Goal: Information Seeking & Learning: Understand process/instructions

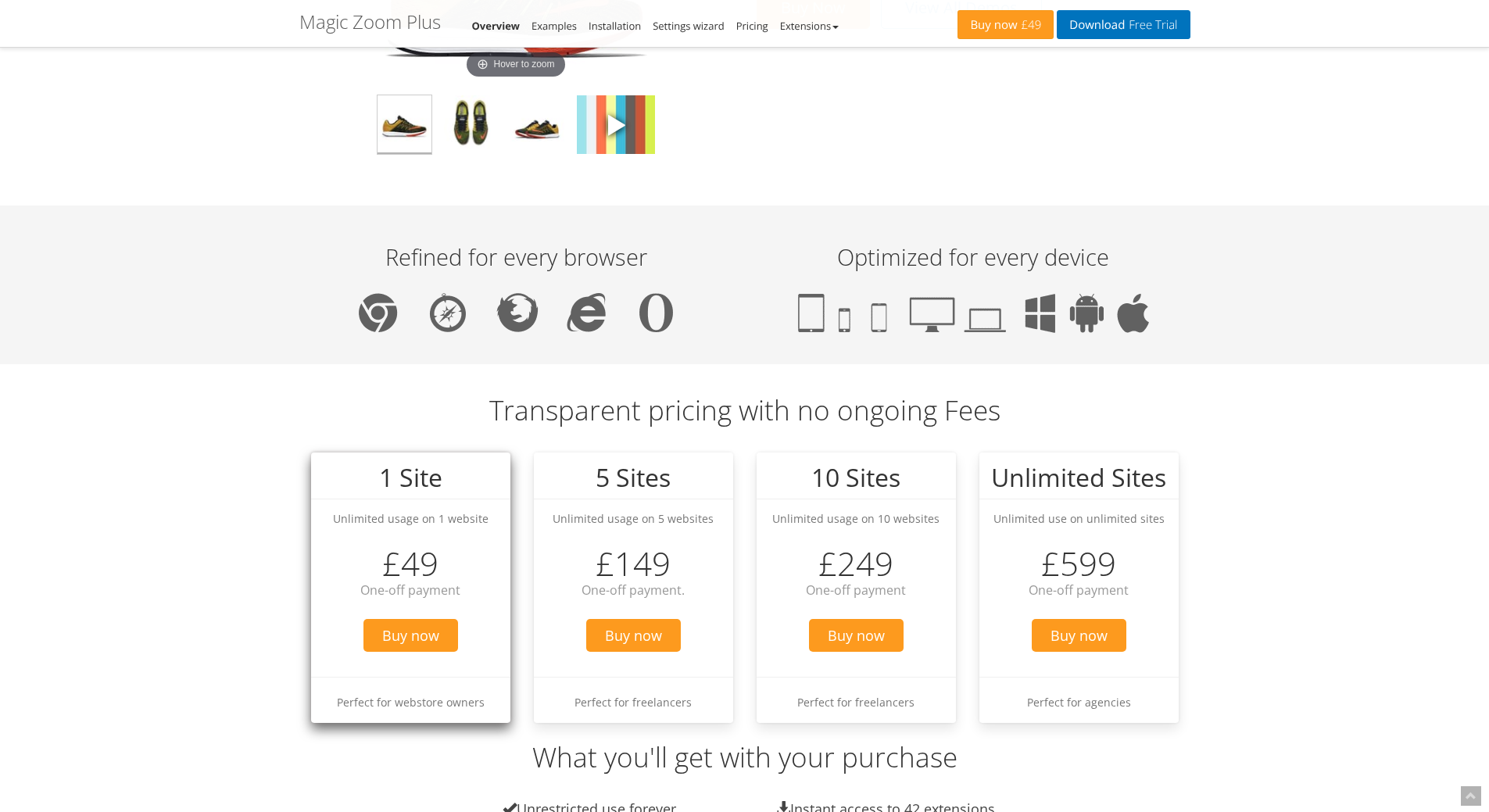
scroll to position [1250, 0]
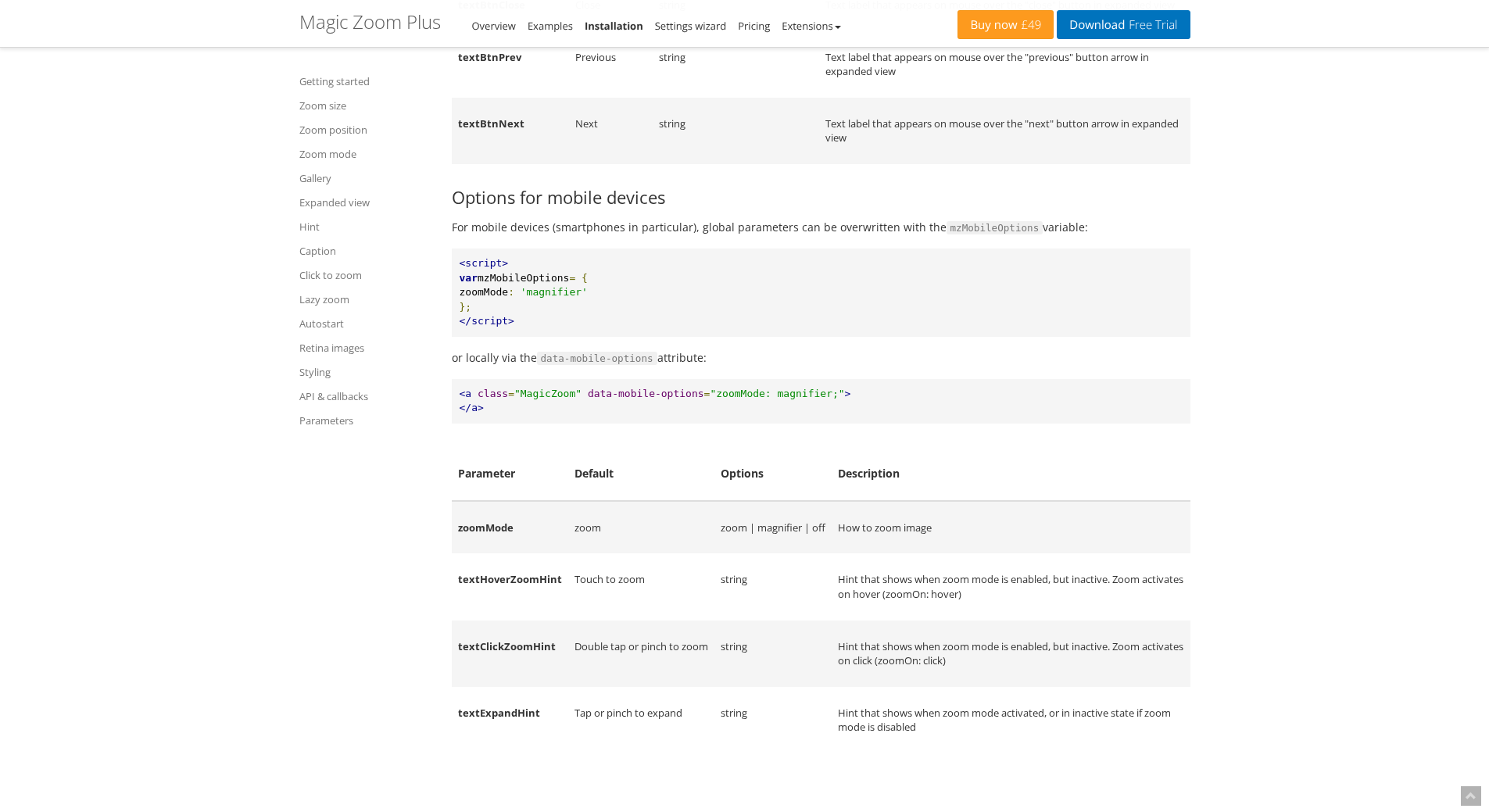
scroll to position [19610, 0]
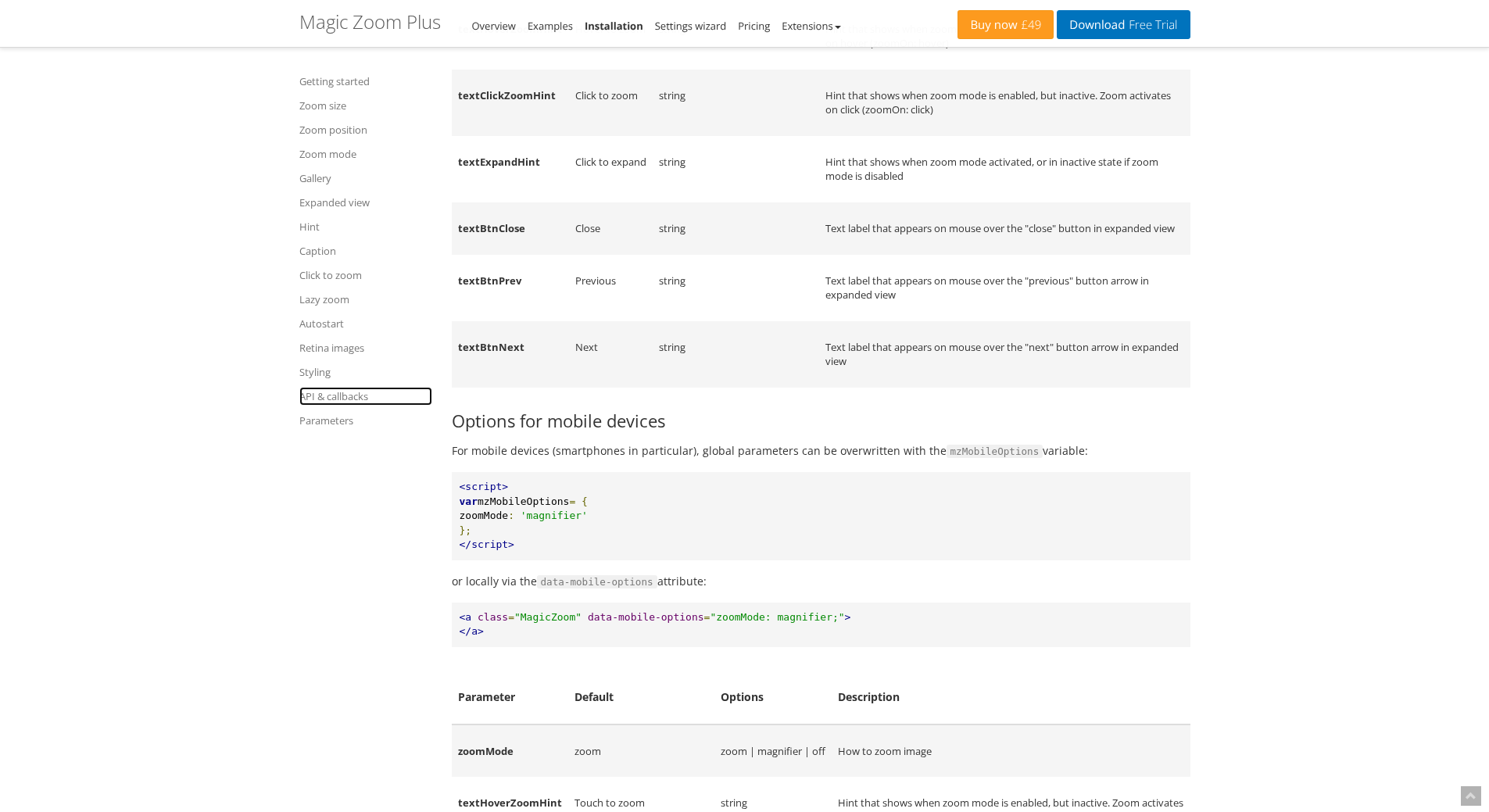
click at [333, 391] on link "API & callbacks" at bounding box center [366, 396] width 133 height 19
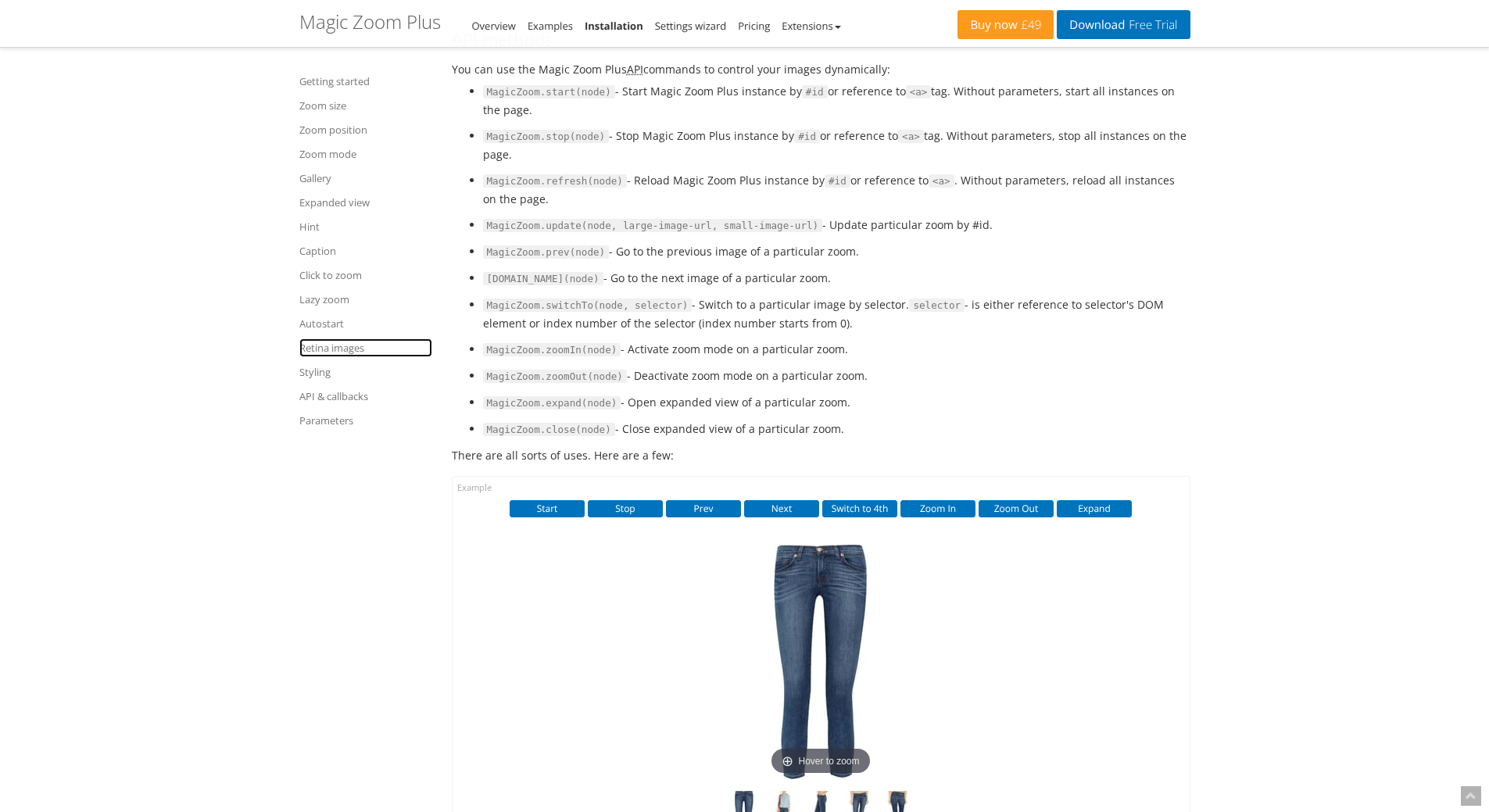
click at [341, 349] on link "Retina images" at bounding box center [366, 347] width 133 height 19
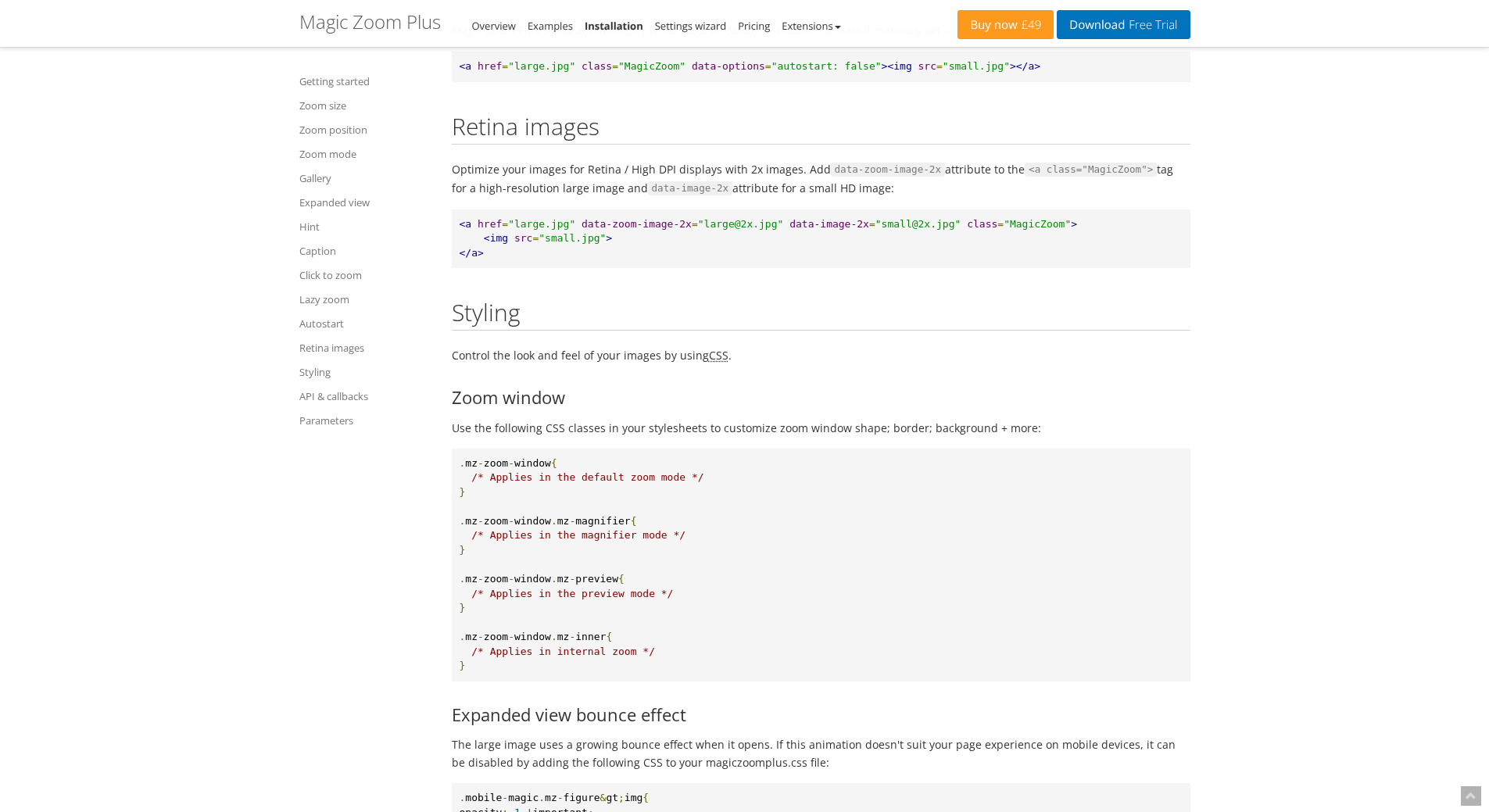
scroll to position [14629, 0]
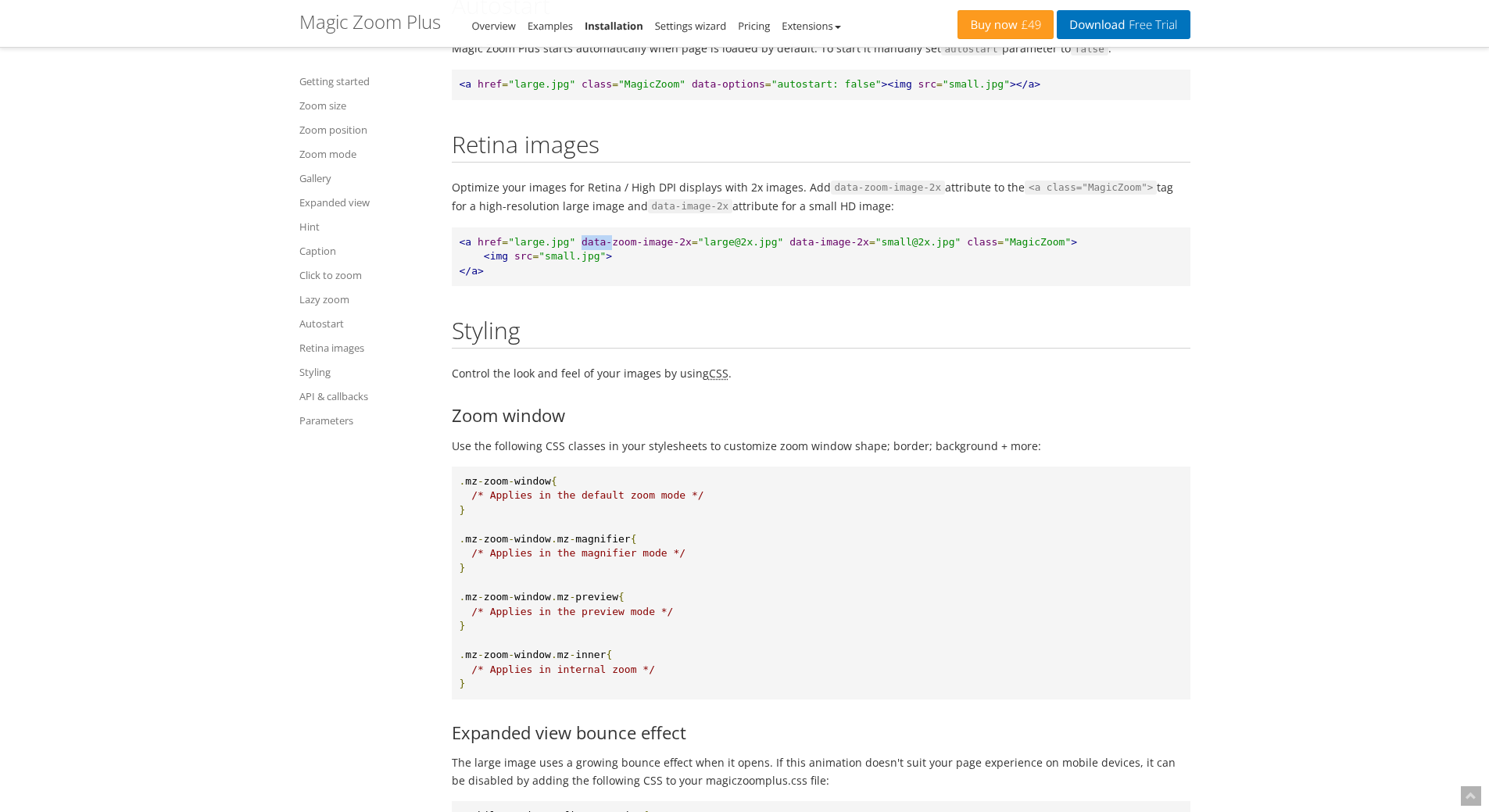
drag, startPoint x: 580, startPoint y: 336, endPoint x: 612, endPoint y: 336, distance: 32.0
click at [612, 248] on span "data-zoom-image-2x" at bounding box center [636, 242] width 110 height 12
drag, startPoint x: 684, startPoint y: 358, endPoint x: 676, endPoint y: 349, distance: 12.0
click at [683, 287] on pre "<a href = "large.jpg" data-zoom-image-2x = "large@2x.jpg" data-image-2x = "smal…" at bounding box center [820, 256] width 738 height 59
drag, startPoint x: 582, startPoint y: 332, endPoint x: 962, endPoint y: 340, distance: 380.1
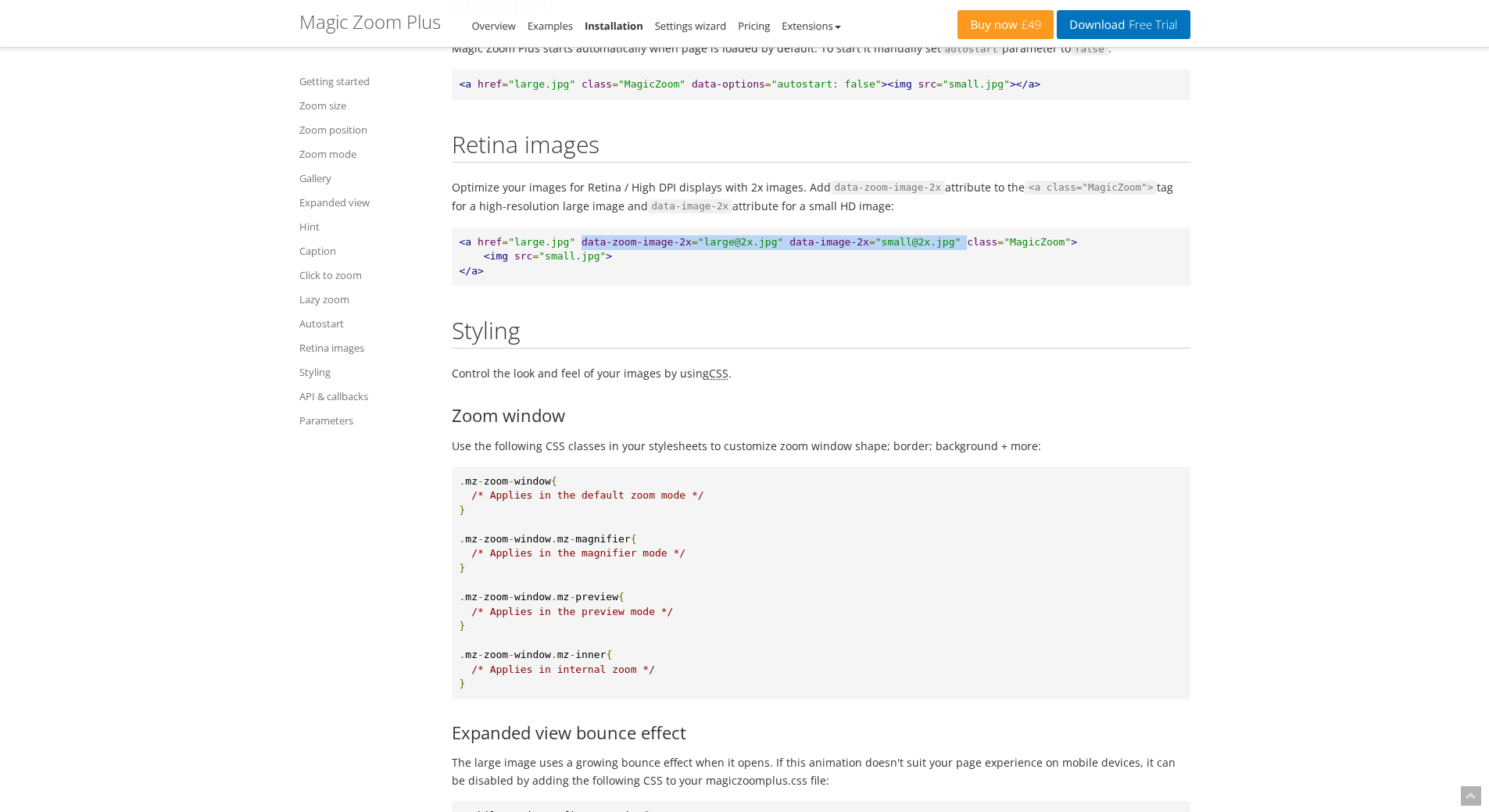
click at [962, 287] on pre "<a href = "large.jpg" data-zoom-image-2x = "large@2x.jpg" data-image-2x = "smal…" at bounding box center [820, 256] width 738 height 59
copy pre "data-zoom-image-2x = "large@2x.jpg" data-image-2x = "small@2x.jpg""
click at [766, 287] on pre "<a href = "large.jpg" data-zoom-image-2x = "large@2x.jpg" data-image-2x = "smal…" at bounding box center [820, 256] width 738 height 59
drag, startPoint x: 581, startPoint y: 335, endPoint x: 959, endPoint y: 330, distance: 378.0
click at [959, 287] on pre "<a href = "large.jpg" data-zoom-image-2x = "large@2x.jpg" data-image-2x = "smal…" at bounding box center [820, 256] width 738 height 59
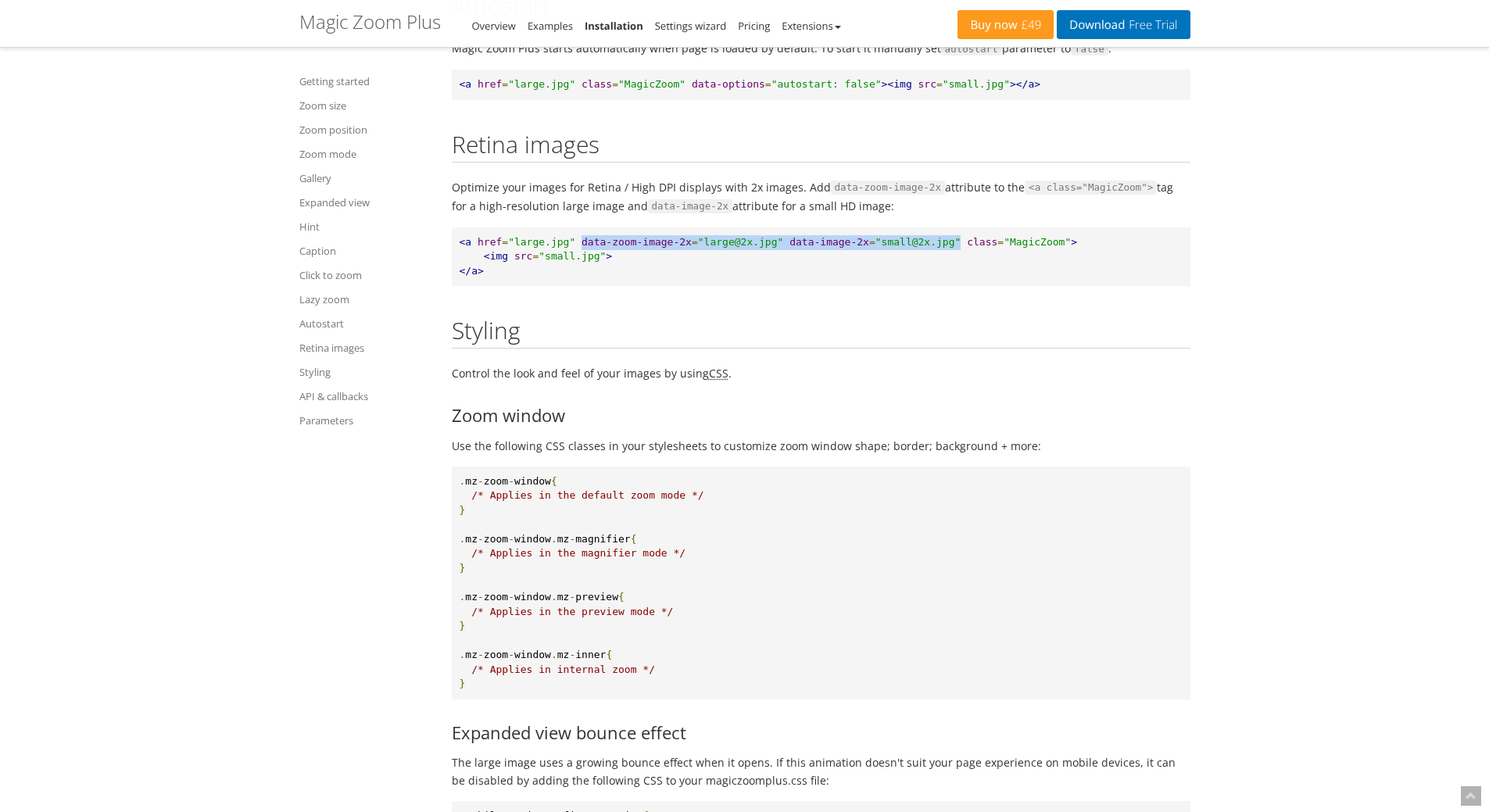
copy pre "data-zoom-image-2x = "large@2x.jpg" data-image-2x = "small@2x.jpg""
drag, startPoint x: 786, startPoint y: 336, endPoint x: 960, endPoint y: 328, distance: 174.2
click at [960, 287] on pre "<a href = "large.jpg" data-zoom-image-2x = "large@2x.jpg" data-image-2x = "smal…" at bounding box center [820, 256] width 738 height 59
copy pre "data-image-2x = "small@2x.jpg""
